Goal: Check status: Check status

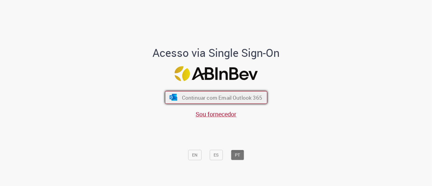
click at [226, 100] on span "Continuar com Email Outlook 365" at bounding box center [222, 97] width 80 height 7
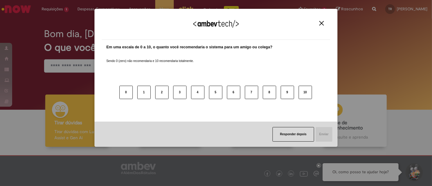
click at [323, 22] on img "Close" at bounding box center [321, 23] width 5 height 5
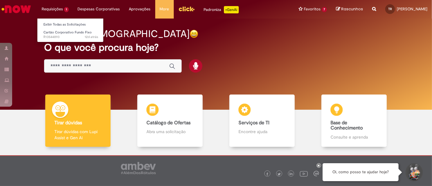
click at [55, 11] on li "Requisições 1 Exibir Todas as Solicitações Cartão Corporativo Fundo Fixo 12d at…" at bounding box center [55, 9] width 36 height 18
click at [57, 23] on link "Exibir Todas as Solicitações" at bounding box center [70, 24] width 67 height 7
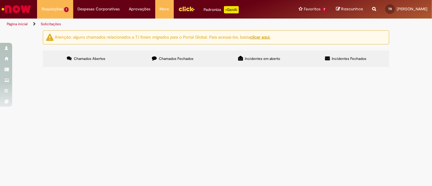
click at [22, 11] on img "Ir para a Homepage" at bounding box center [16, 9] width 31 height 12
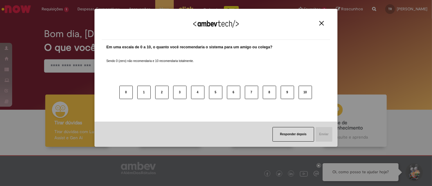
click at [318, 24] on button "Close" at bounding box center [322, 23] width 8 height 5
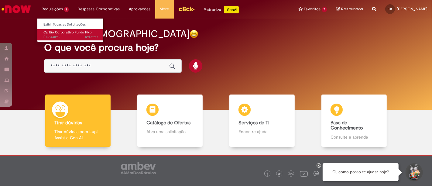
click at [67, 32] on span "Cartão Corporativo Fundo Fixo" at bounding box center [67, 32] width 48 height 5
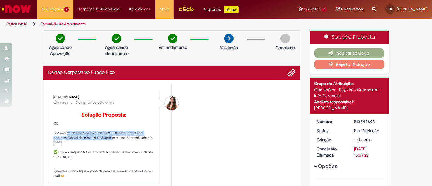
drag, startPoint x: 61, startPoint y: 106, endPoint x: 105, endPoint y: 145, distance: 58.8
click at [105, 145] on p "Solução Proposta: Olá O Aumento de limite no valor de R$ 11.000,00 foi concluíd…" at bounding box center [103, 145] width 101 height 66
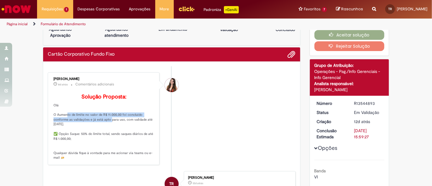
scroll to position [34, 0]
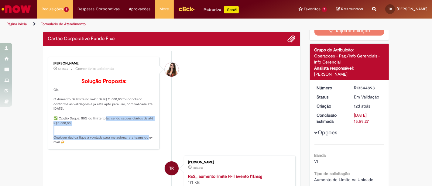
drag, startPoint x: 94, startPoint y: 129, endPoint x: 136, endPoint y: 147, distance: 45.9
click at [136, 145] on p "Solução Proposta: Olá O Aumento de limite no valor de R$ 11.000,00 foi concluíd…" at bounding box center [103, 111] width 101 height 66
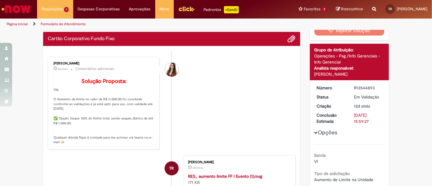
drag, startPoint x: 81, startPoint y: 124, endPoint x: 133, endPoint y: 150, distance: 58.5
click at [133, 145] on p "Solução Proposta: Olá O Aumento de limite no valor de R$ 11.000,00 foi concluíd…" at bounding box center [103, 111] width 101 height 66
drag, startPoint x: 128, startPoint y: 133, endPoint x: 113, endPoint y: 117, distance: 22.8
click at [128, 133] on p "Solução Proposta: Olá O Aumento de limite no valor de R$ 11.000,00 foi concluíd…" at bounding box center [103, 111] width 101 height 66
